Goal: Check status: Check status

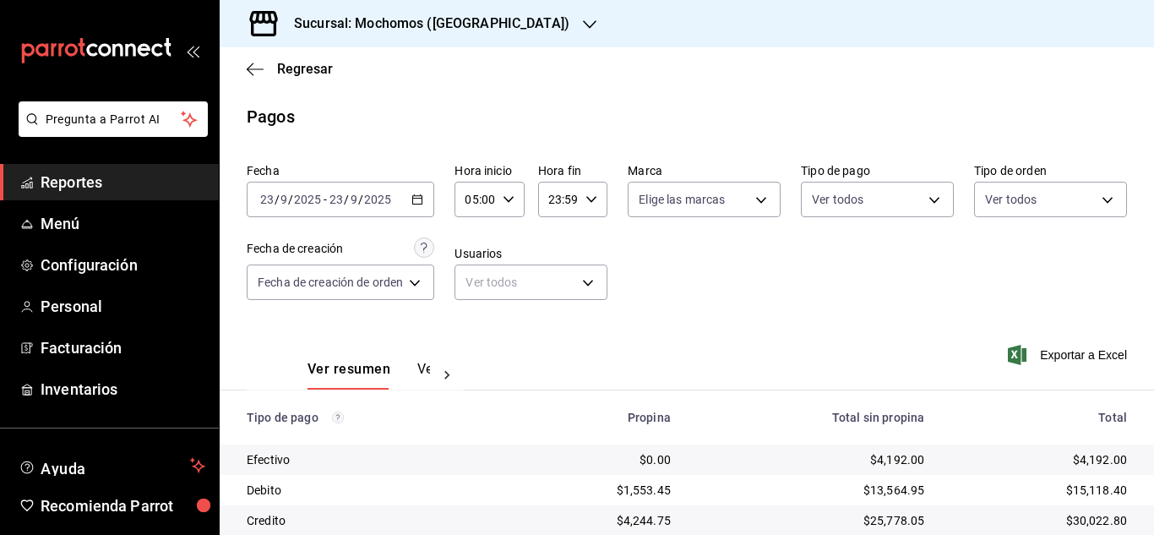
scroll to position [181, 0]
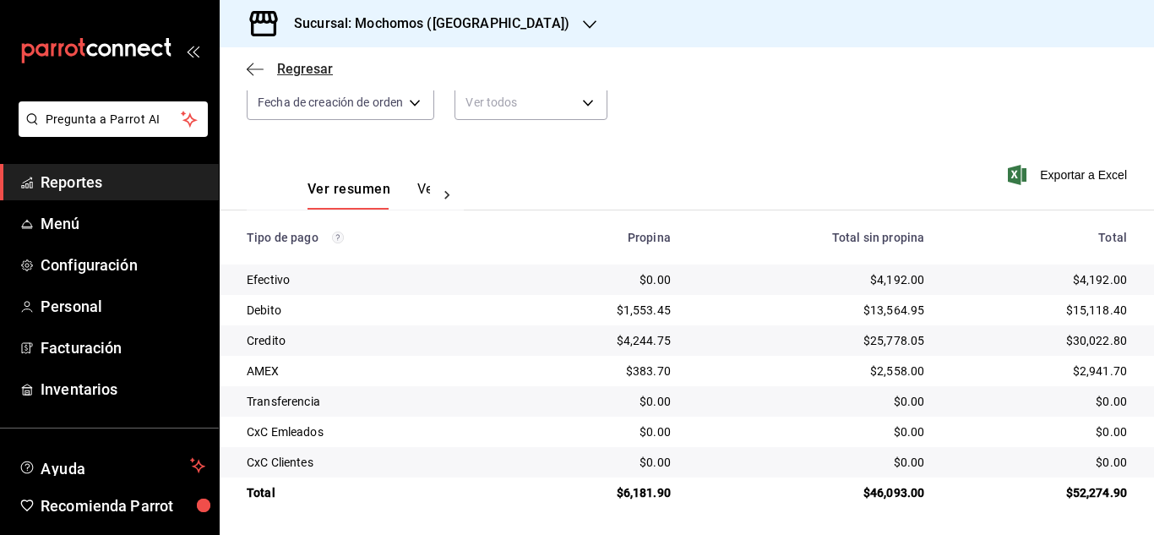
click at [313, 66] on span "Regresar" at bounding box center [305, 69] width 56 height 16
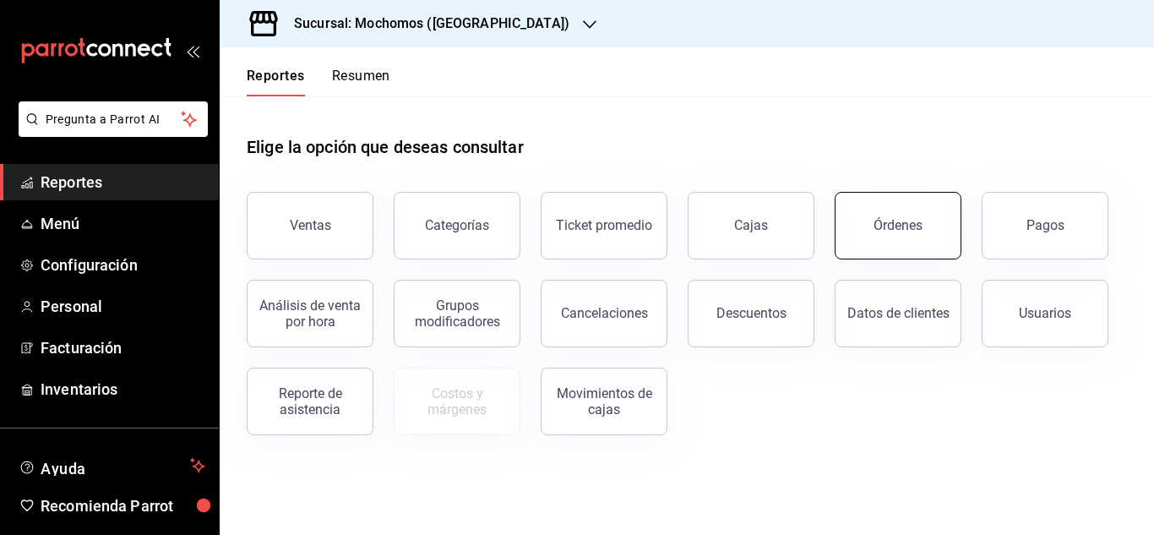
click at [864, 233] on button "Órdenes" at bounding box center [898, 226] width 127 height 68
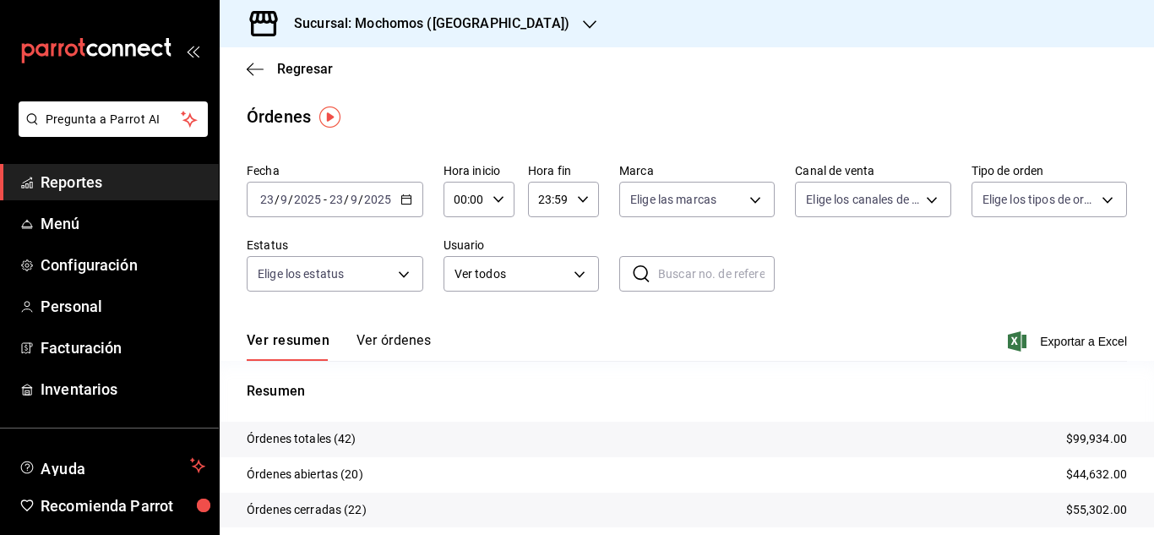
click at [484, 209] on div "00:00 Hora inicio" at bounding box center [479, 199] width 71 height 35
click at [459, 330] on span "02" at bounding box center [460, 324] width 8 height 14
type input "02:00"
click at [901, 261] on div at bounding box center [577, 267] width 1154 height 535
click at [486, 204] on div "02:00 Hora inicio" at bounding box center [479, 199] width 71 height 35
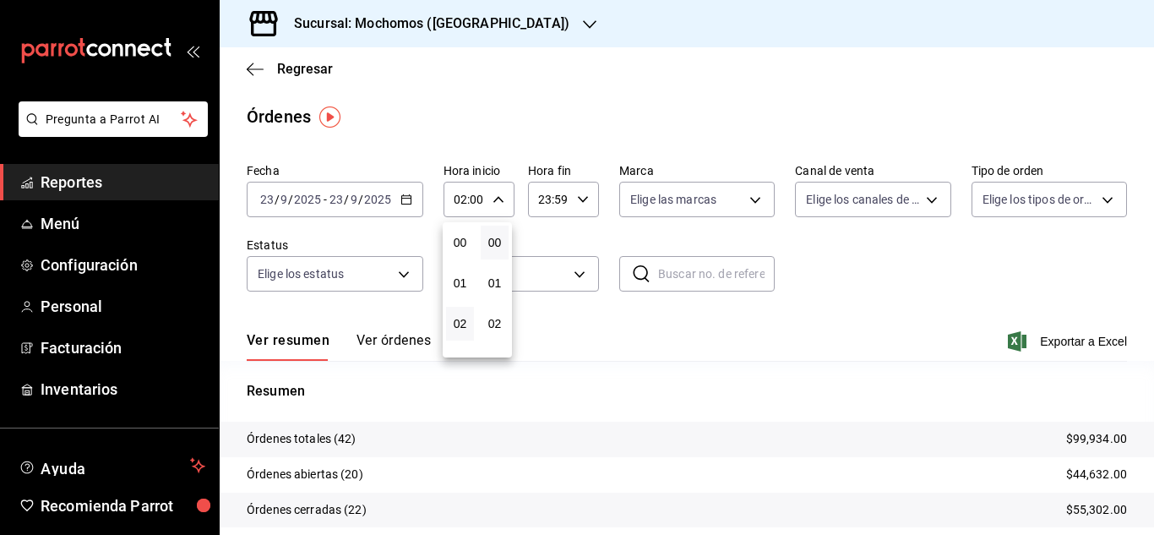
scroll to position [81, 0]
click at [923, 251] on div at bounding box center [577, 267] width 1154 height 535
